Goal: Information Seeking & Learning: Learn about a topic

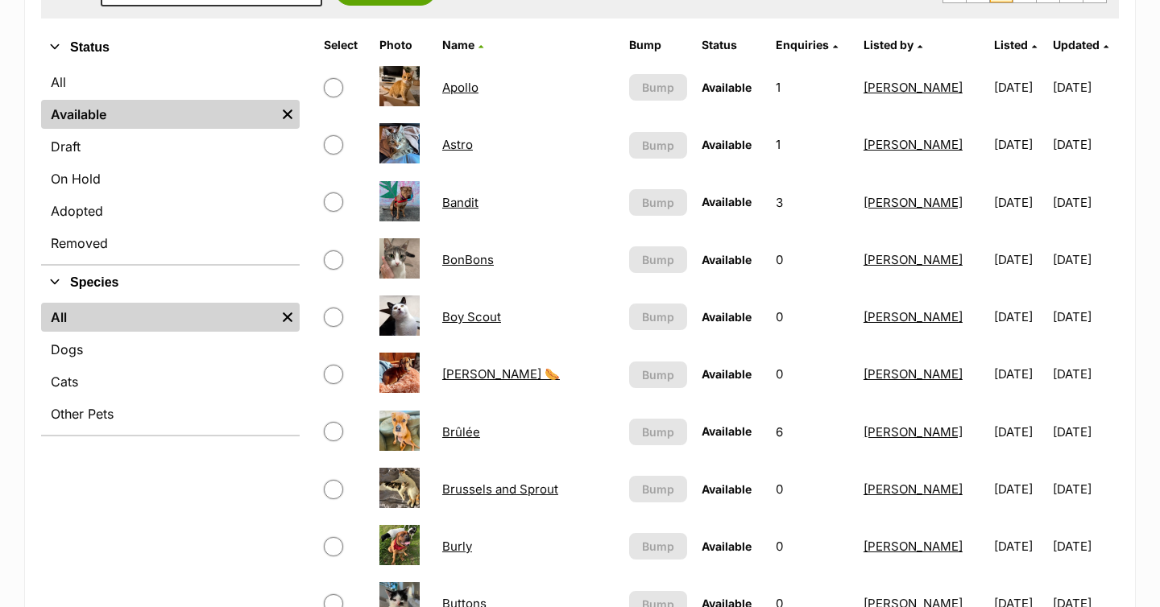
scroll to position [240, 0]
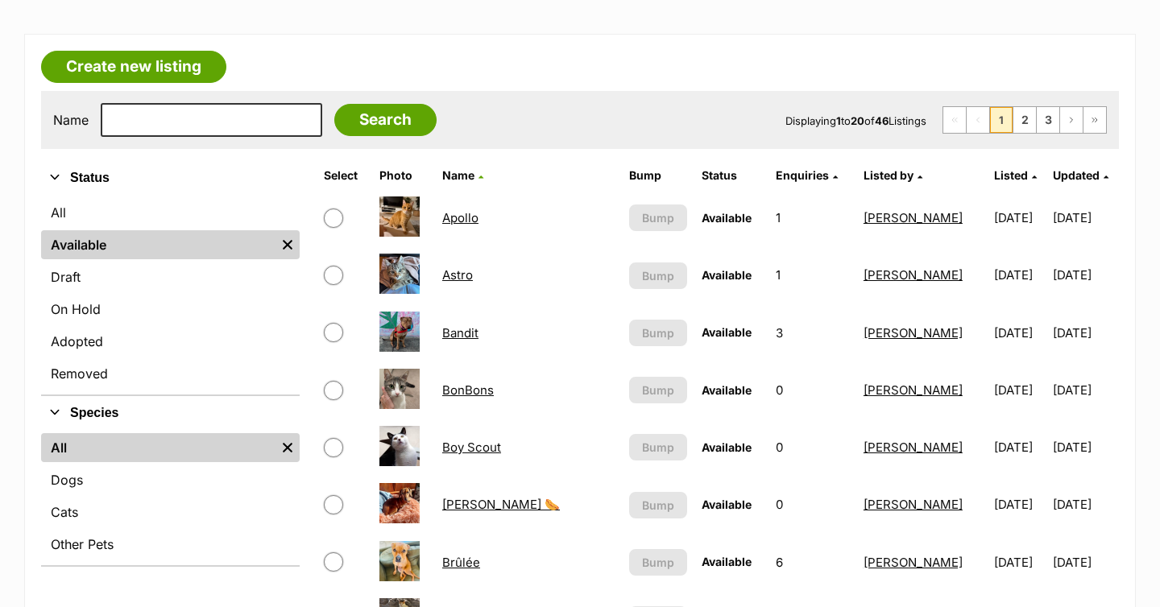
click at [468, 217] on link "Apollo" at bounding box center [460, 217] width 36 height 15
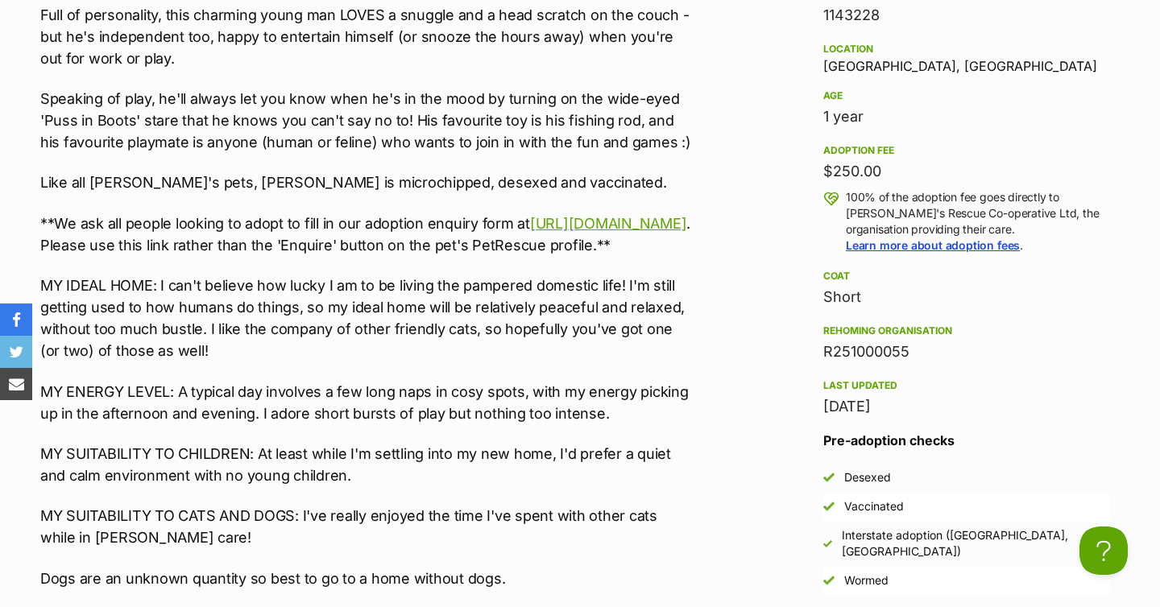
drag, startPoint x: 890, startPoint y: 334, endPoint x: 819, endPoint y: 337, distance: 70.9
click at [819, 337] on aside "Rescue group Maggie's Rescue Co-operative Ltd PetRescue ID 1143228 Location Mar…" at bounding box center [966, 286] width 338 height 759
